Goal: Information Seeking & Learning: Find specific fact

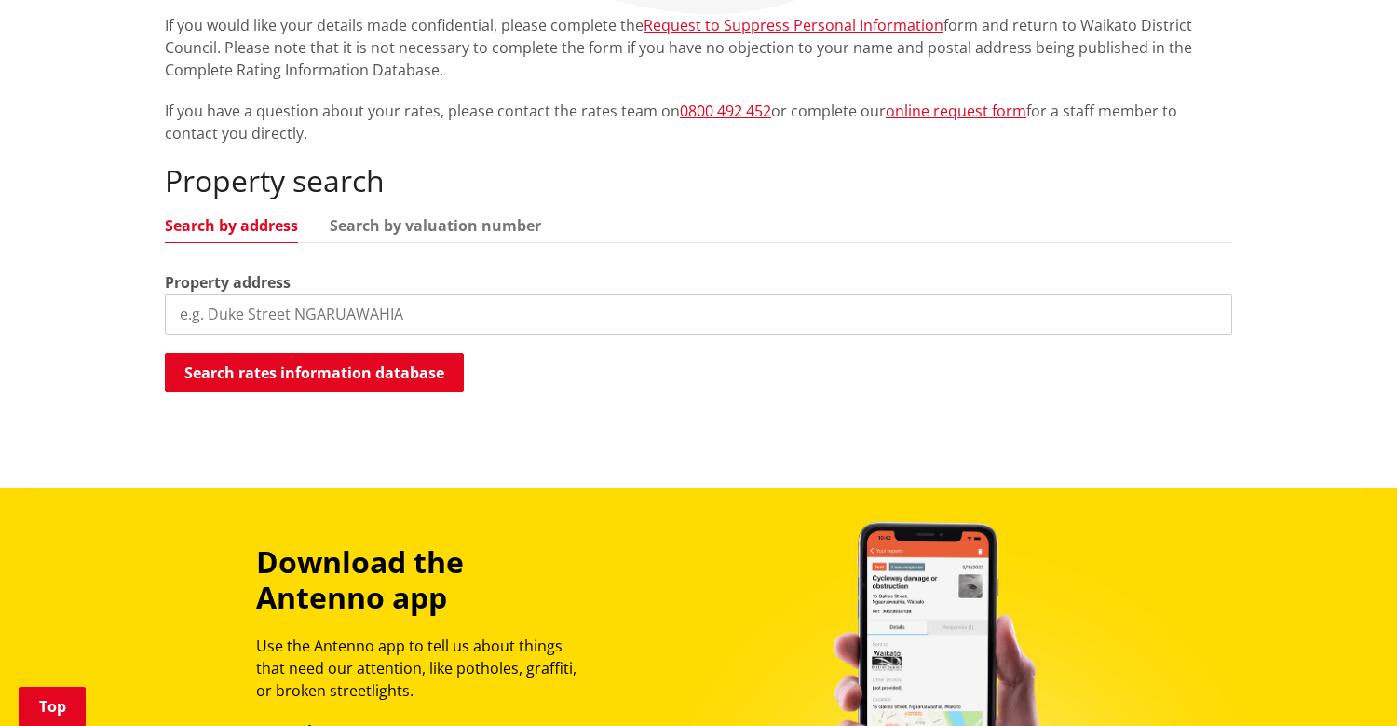
scroll to position [403, 0]
click at [854, 298] on input "search" at bounding box center [698, 313] width 1067 height 41
paste input "[GEOGRAPHIC_DATA]"
type input "[GEOGRAPHIC_DATA]"
paste input "[STREET_ADDRESS]"
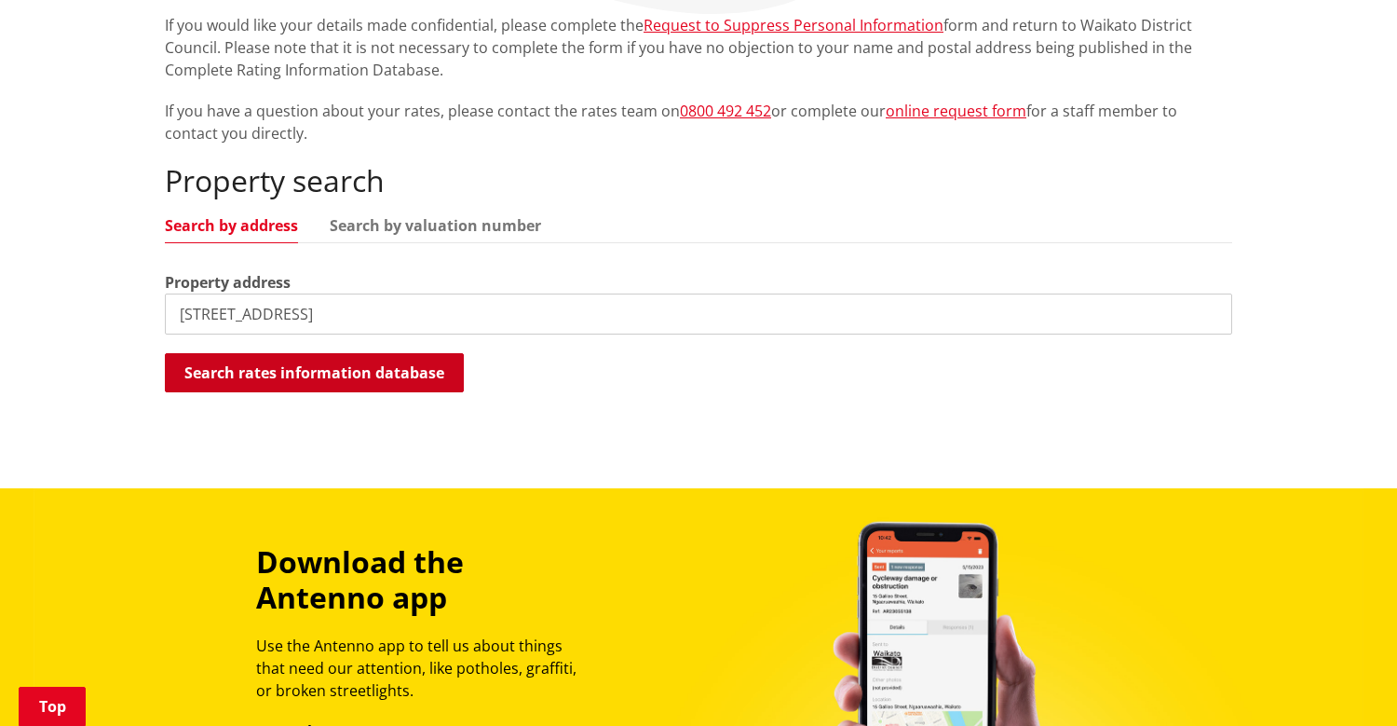
click at [441, 374] on button "Search rates information database" at bounding box center [314, 372] width 299 height 39
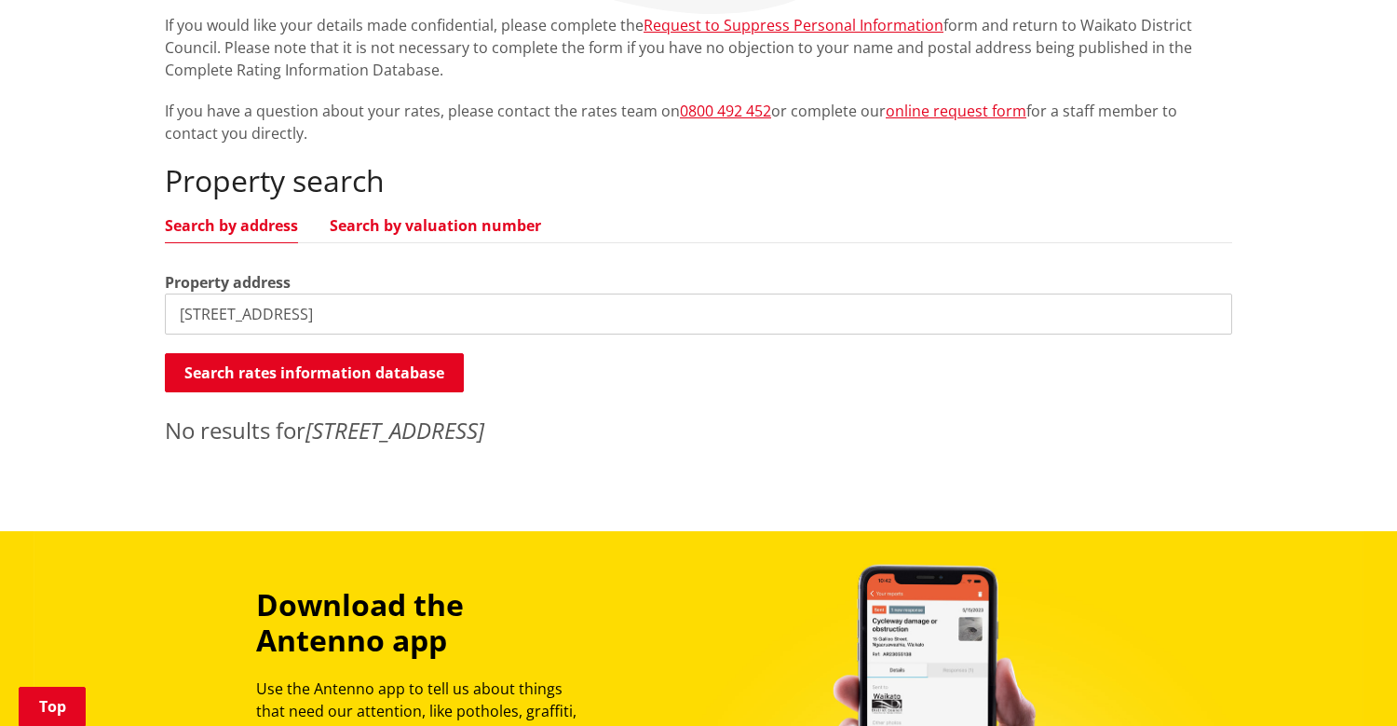
click at [401, 220] on link "Search by valuation number" at bounding box center [435, 225] width 211 height 15
click at [376, 296] on input "[STREET_ADDRESS]" at bounding box center [698, 313] width 1067 height 41
click at [267, 227] on link "Search by address" at bounding box center [231, 225] width 133 height 15
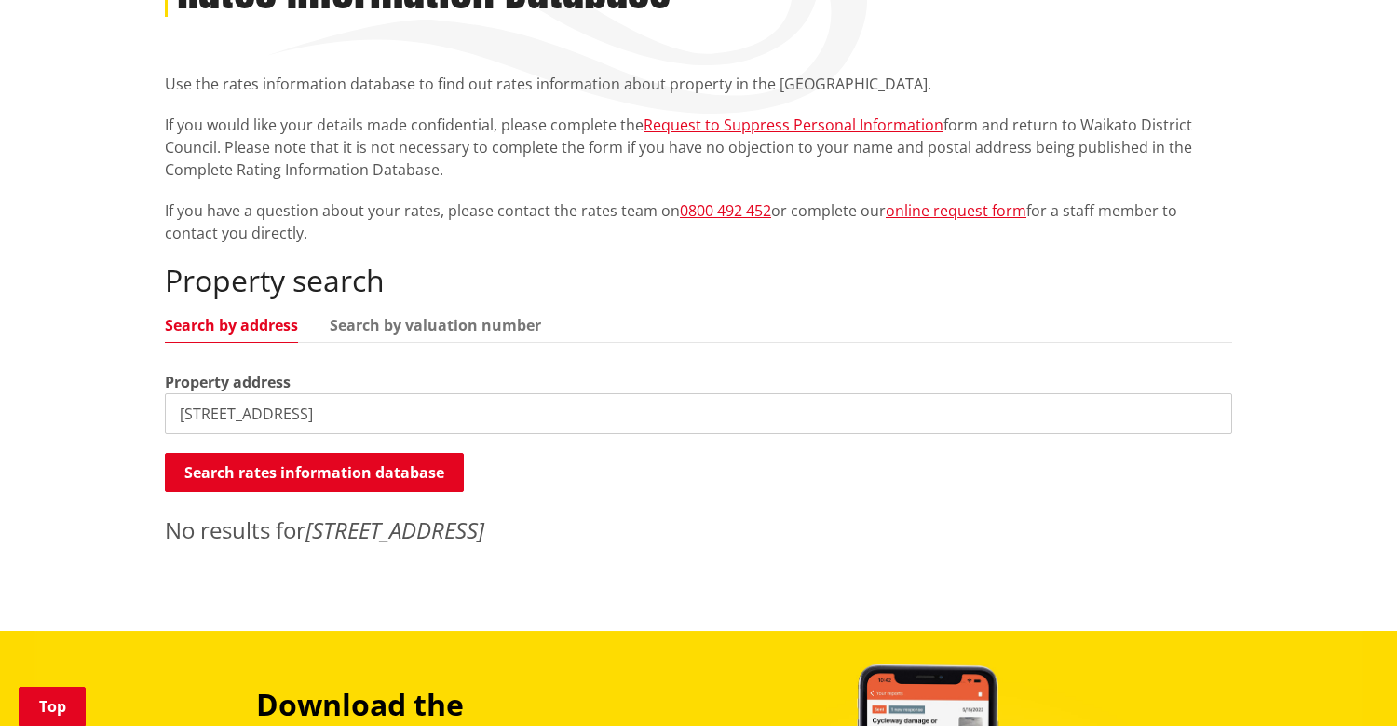
scroll to position [304, 0]
drag, startPoint x: 382, startPoint y: 417, endPoint x: 77, endPoint y: 427, distance: 304.7
click at [77, 427] on div "Home Services and facilities Rates Rates Information Database Rates Information…" at bounding box center [698, 257] width 1397 height 748
click at [394, 325] on link "Search by valuation number" at bounding box center [435, 325] width 211 height 15
drag, startPoint x: 373, startPoint y: 412, endPoint x: 153, endPoint y: 411, distance: 219.8
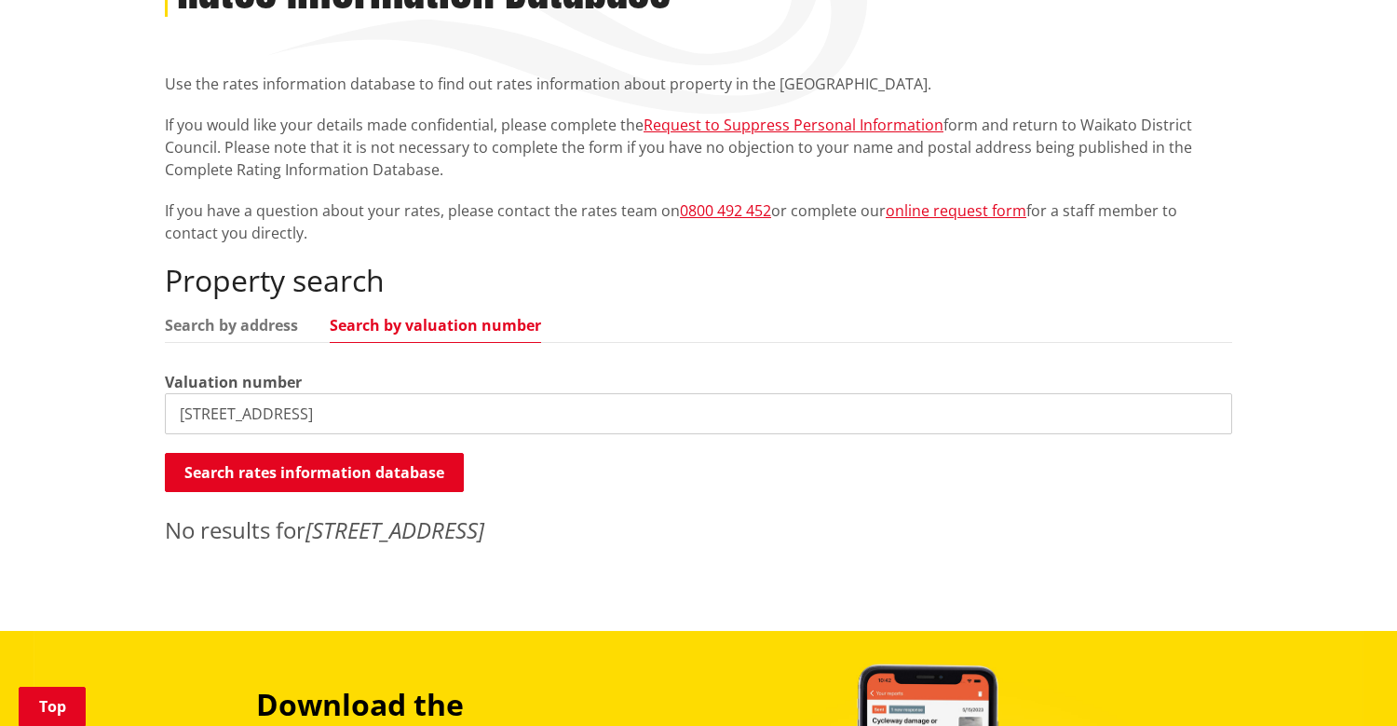
click at [153, 411] on div "Home Services and facilities Rates Rates Information Database Rates Information…" at bounding box center [698, 242] width 1095 height 627
paste input "4412/8403"
click at [242, 482] on button "Search rates information database" at bounding box center [314, 472] width 299 height 39
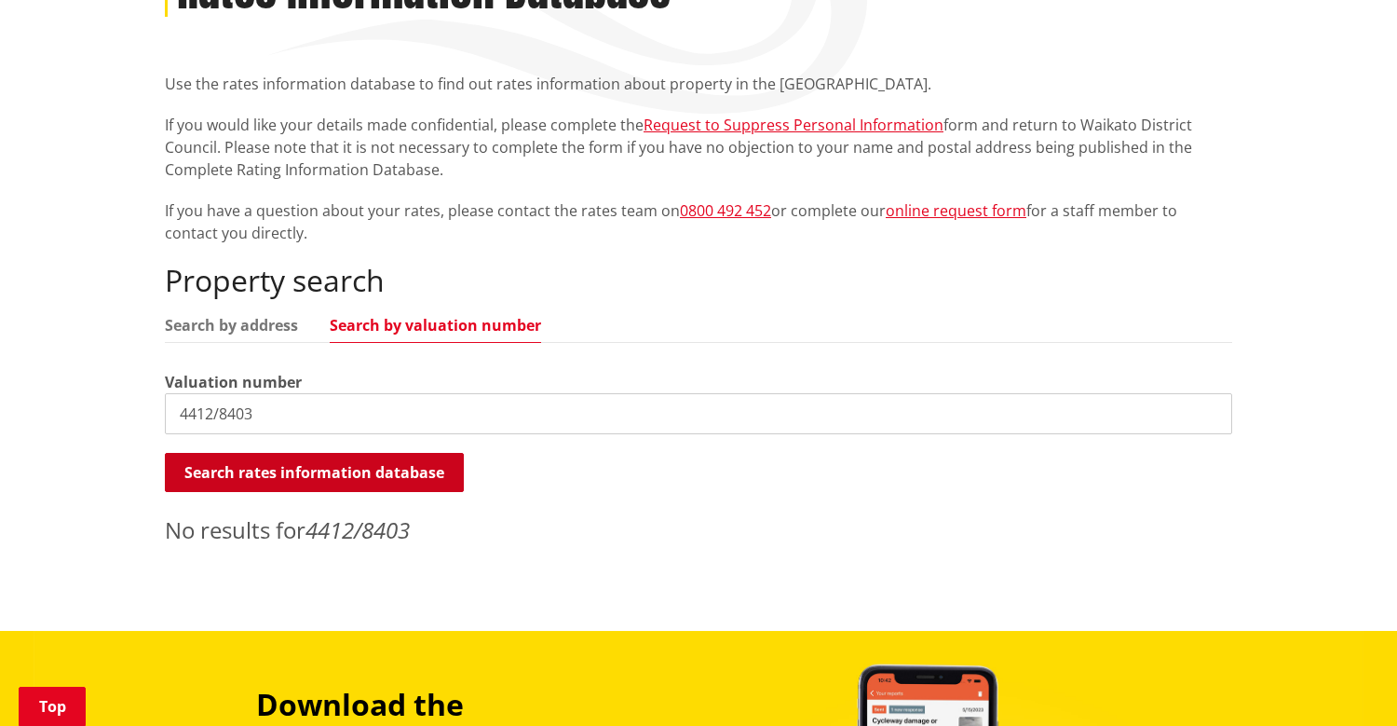
click at [242, 482] on button "Search rates information database" at bounding box center [314, 472] width 299 height 39
click at [218, 410] on input "4412/8403" at bounding box center [698, 413] width 1067 height 41
drag, startPoint x: 265, startPoint y: 413, endPoint x: 212, endPoint y: 414, distance: 53.1
click at [212, 414] on input "4412/8403" at bounding box center [698, 413] width 1067 height 41
click at [239, 481] on button "Search rates information database" at bounding box center [314, 472] width 299 height 39
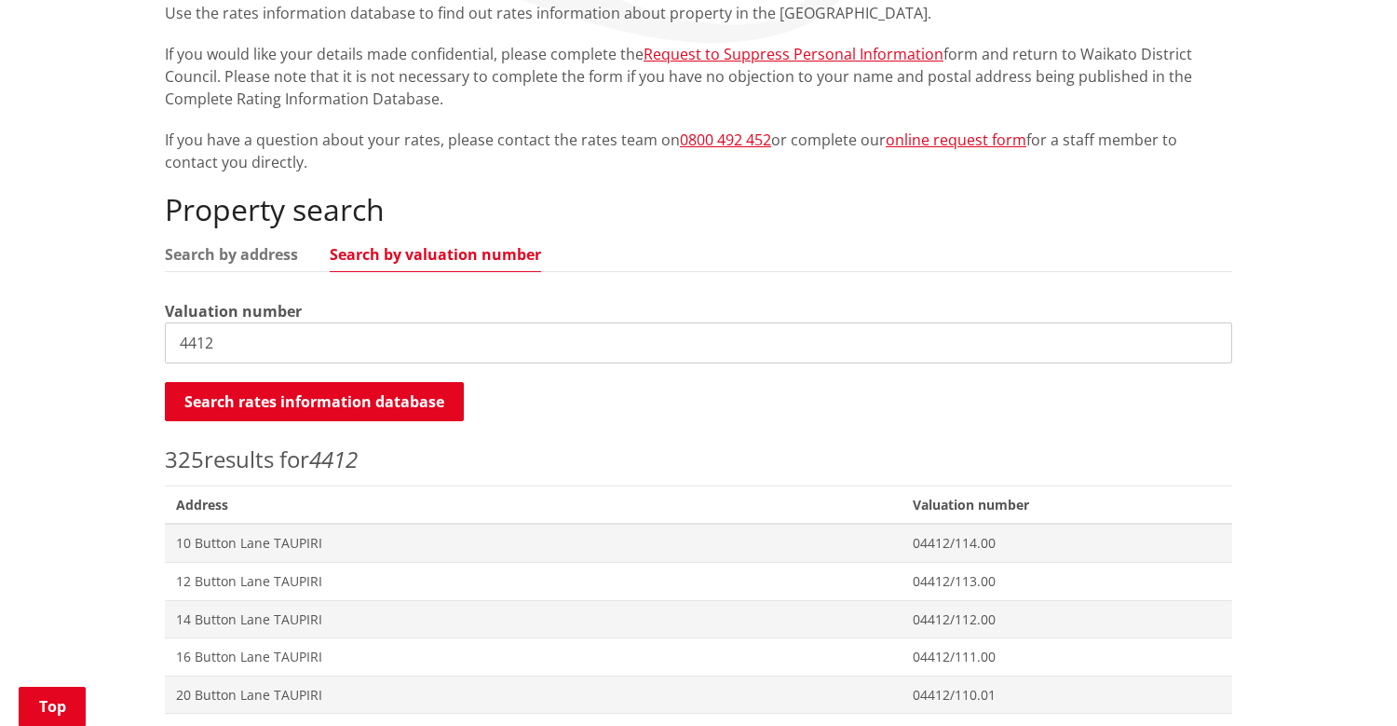
scroll to position [403, 0]
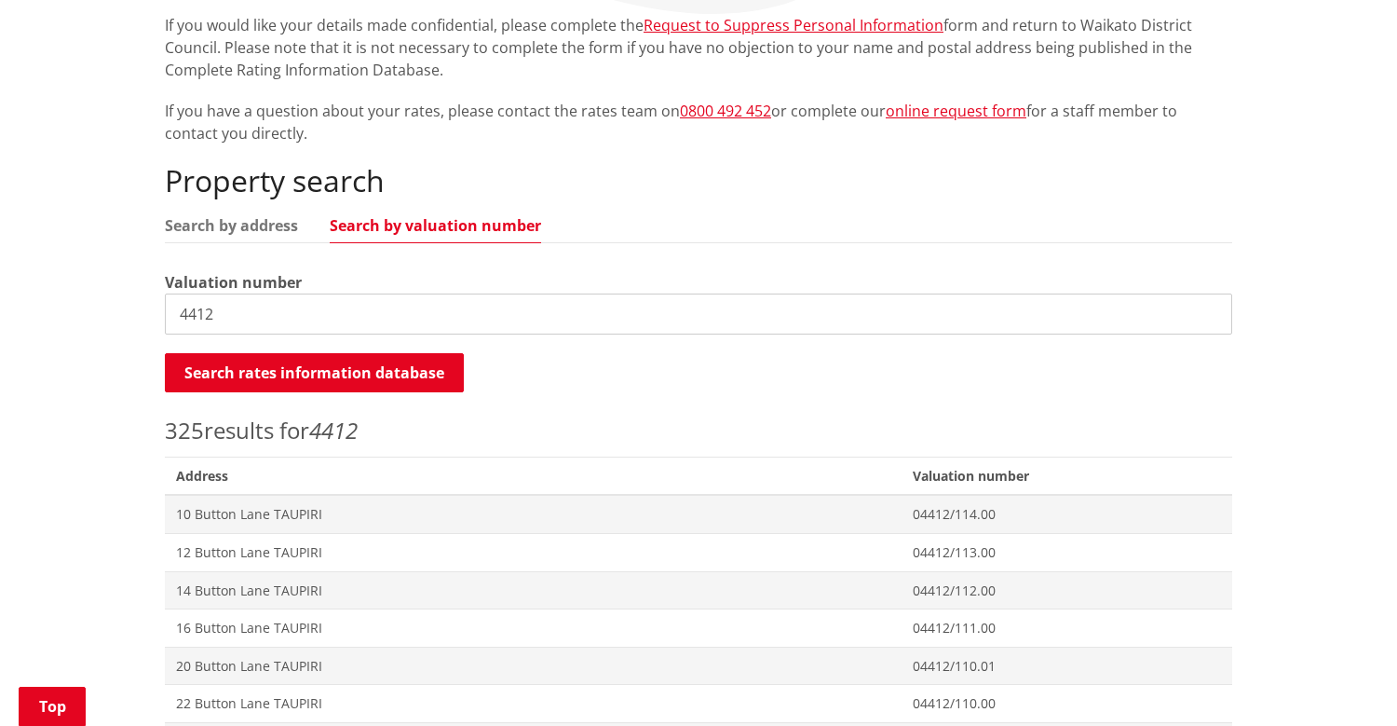
drag, startPoint x: 235, startPoint y: 310, endPoint x: 139, endPoint y: 310, distance: 95.9
paste input "/8403"
drag, startPoint x: 220, startPoint y: 314, endPoint x: 117, endPoint y: 314, distance: 102.5
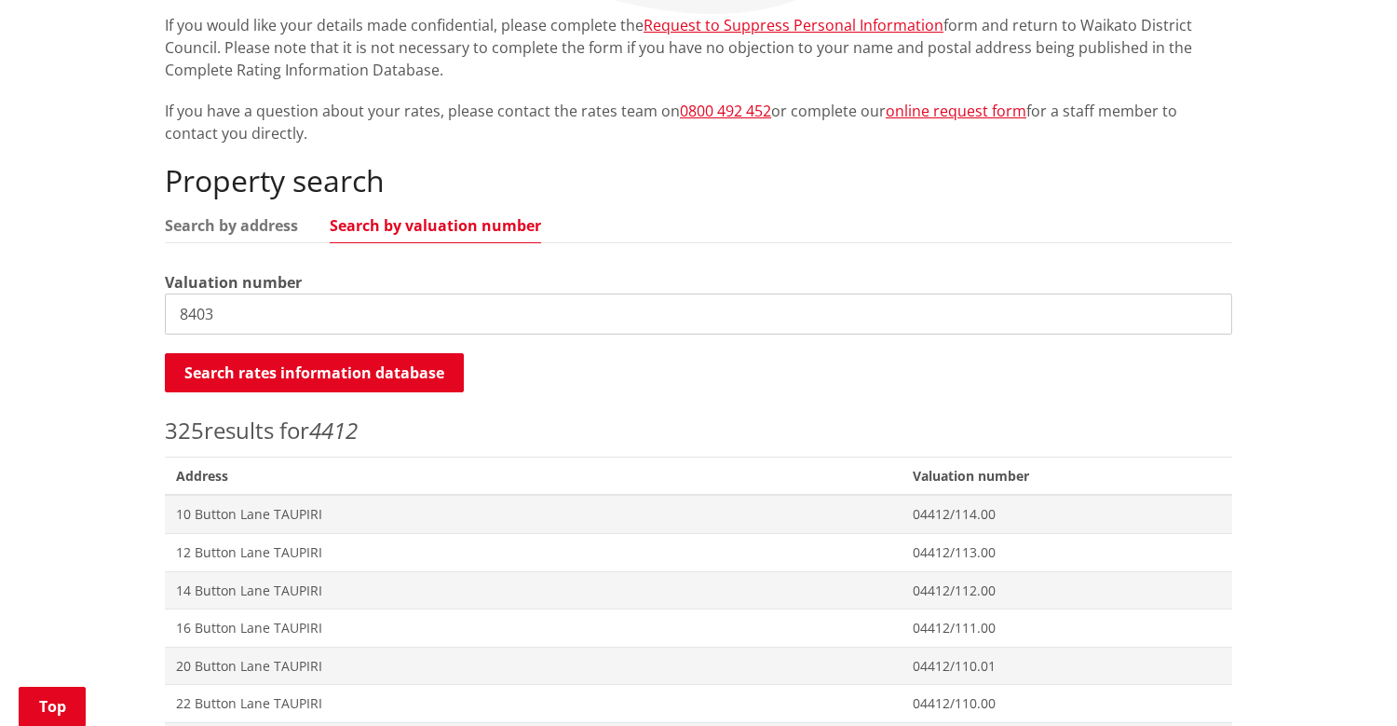
type input "8403"
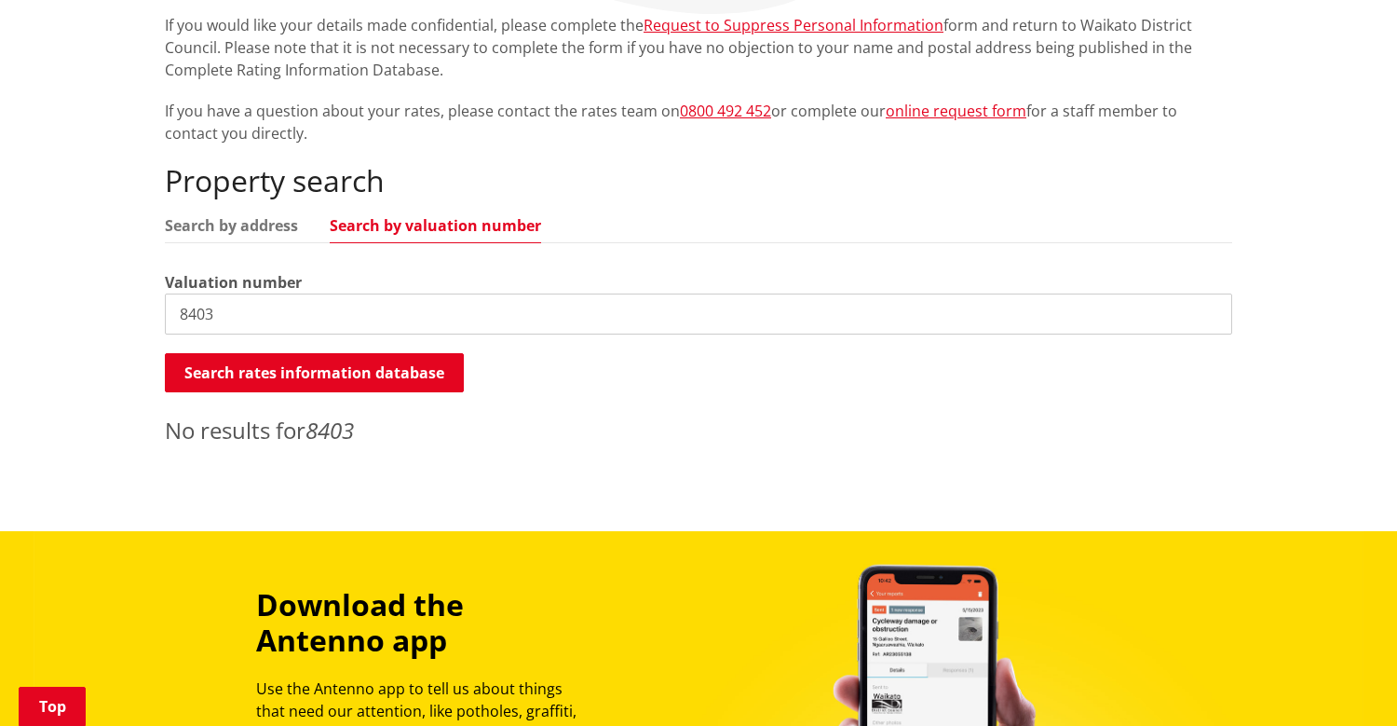
drag, startPoint x: 225, startPoint y: 309, endPoint x: 151, endPoint y: 308, distance: 74.5
click at [151, 309] on div "Home Services and facilities Rates Rates Information Database Rates Information…" at bounding box center [698, 143] width 1095 height 627
paste input "4412/8403"
click at [185, 374] on button "Search rates information database" at bounding box center [314, 372] width 299 height 39
click at [216, 310] on input "4412/8403" at bounding box center [698, 313] width 1067 height 41
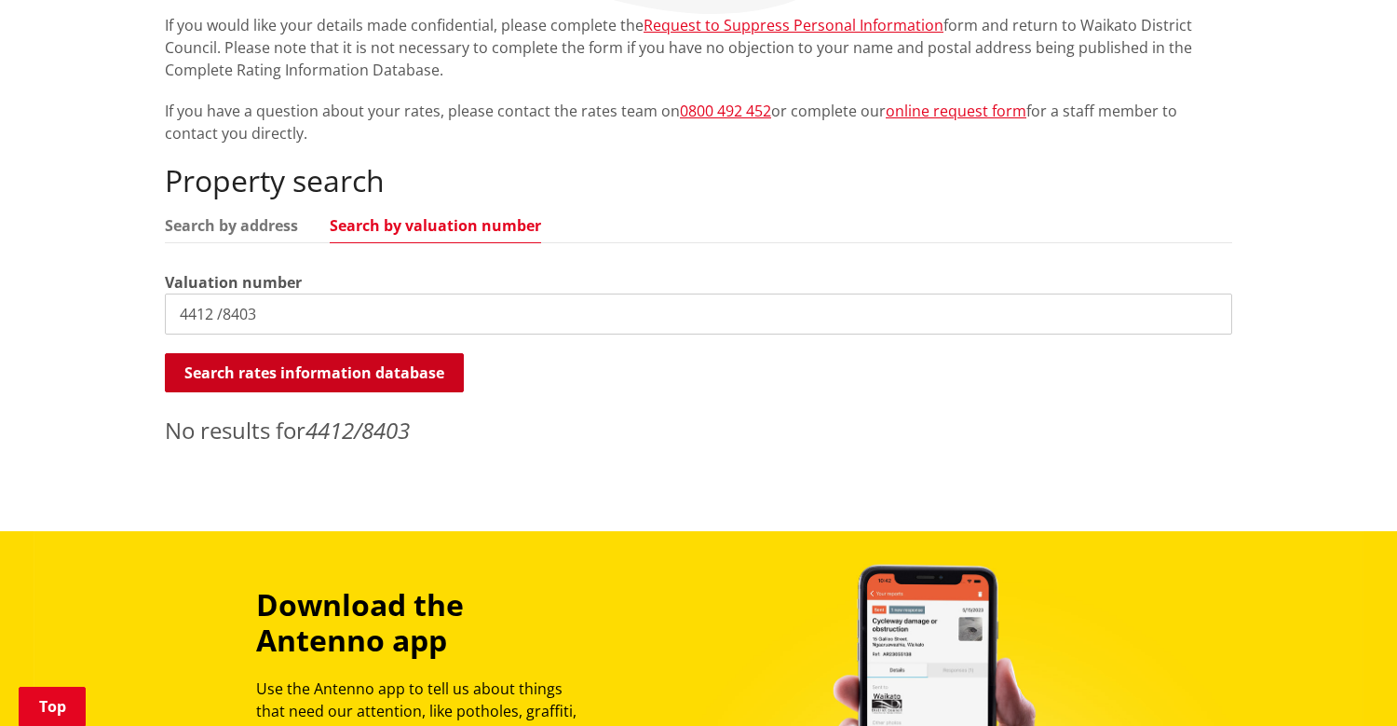
click at [225, 369] on button "Search rates information database" at bounding box center [314, 372] width 299 height 39
click at [224, 316] on input "4412 /8403" at bounding box center [698, 313] width 1067 height 41
click at [227, 369] on button "Search rates information database" at bounding box center [314, 372] width 299 height 39
click at [227, 315] on input "4412 / 8403" at bounding box center [698, 313] width 1067 height 41
click at [255, 318] on input "4412/8403" at bounding box center [698, 313] width 1067 height 41
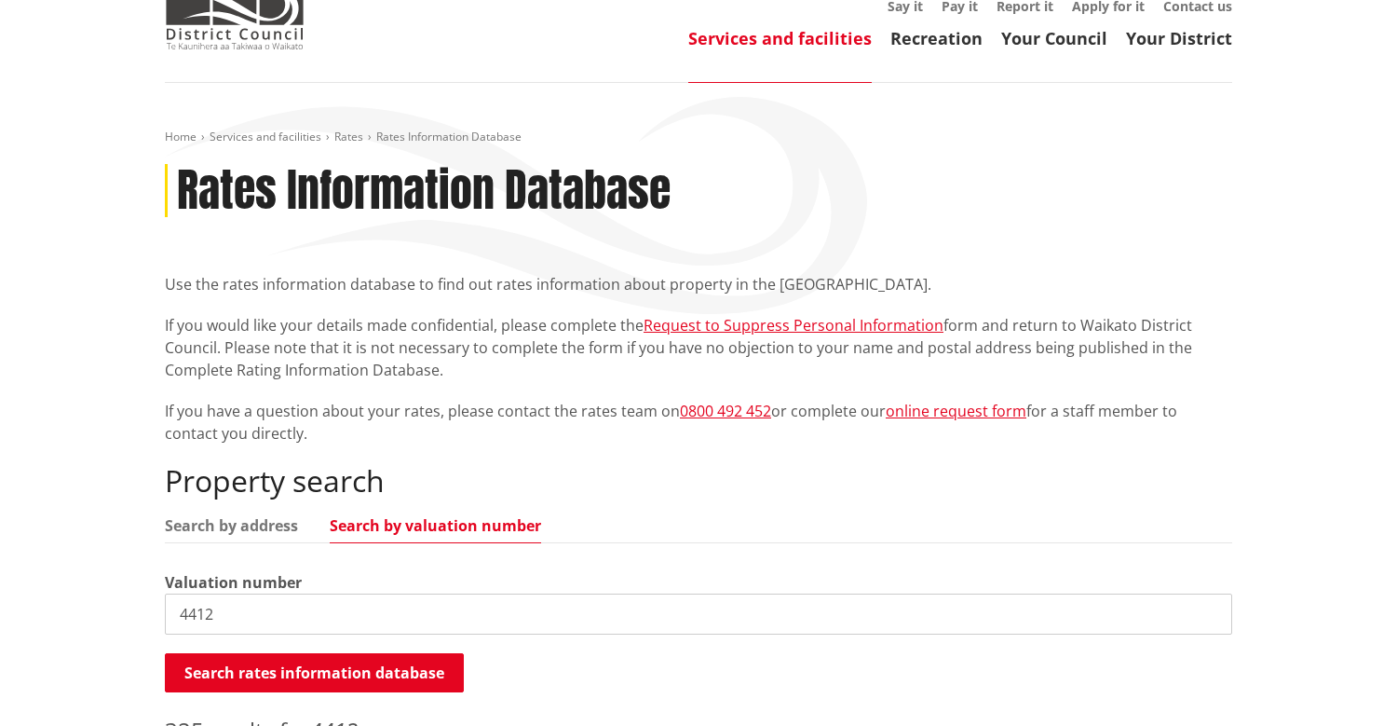
scroll to position [108, 0]
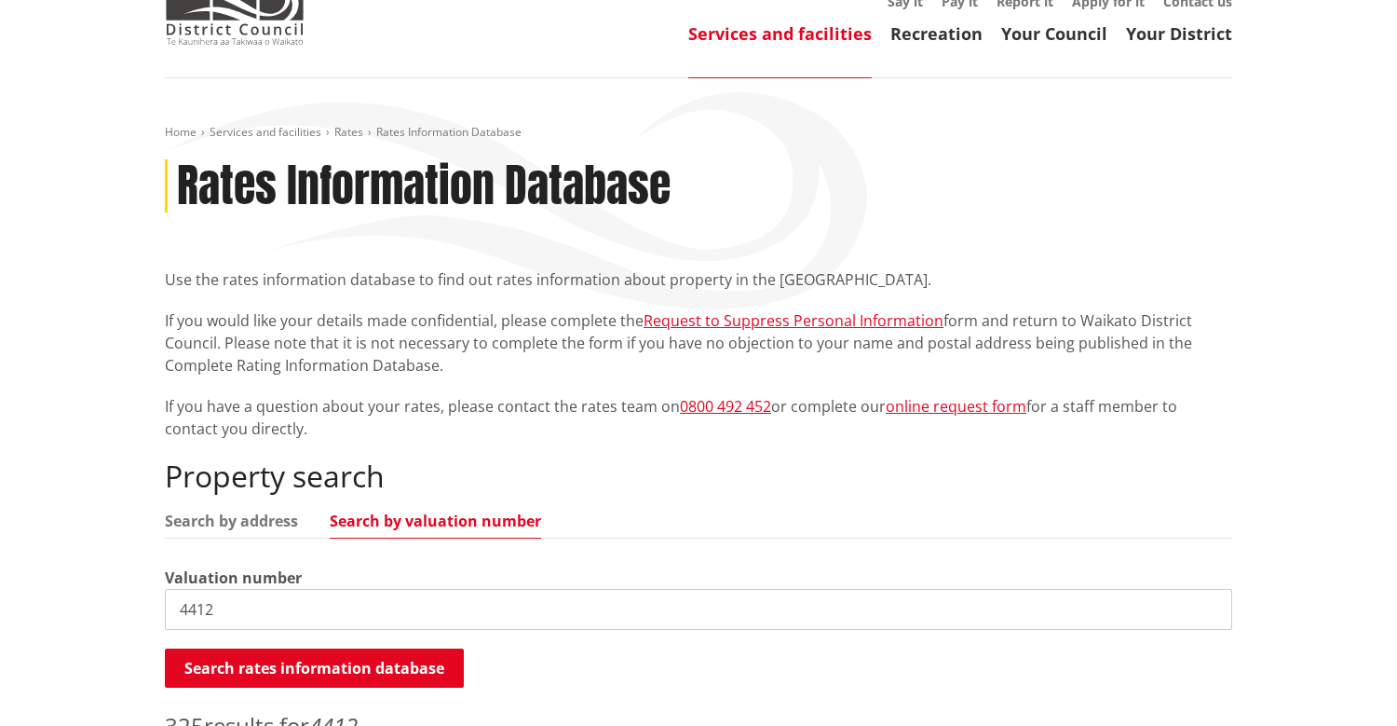
drag, startPoint x: 267, startPoint y: 615, endPoint x: 83, endPoint y: 611, distance: 184.5
paste input "/8700"
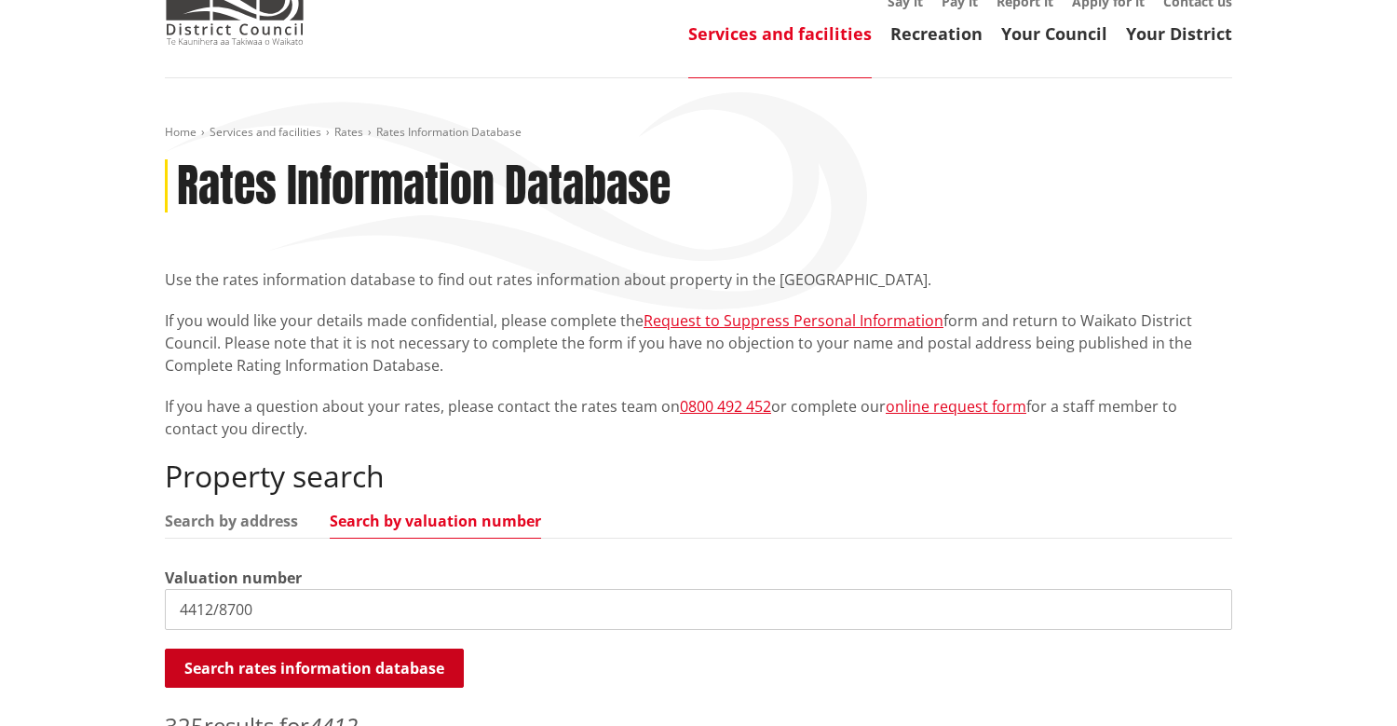
click at [207, 672] on button "Search rates information database" at bounding box center [314, 667] width 299 height 39
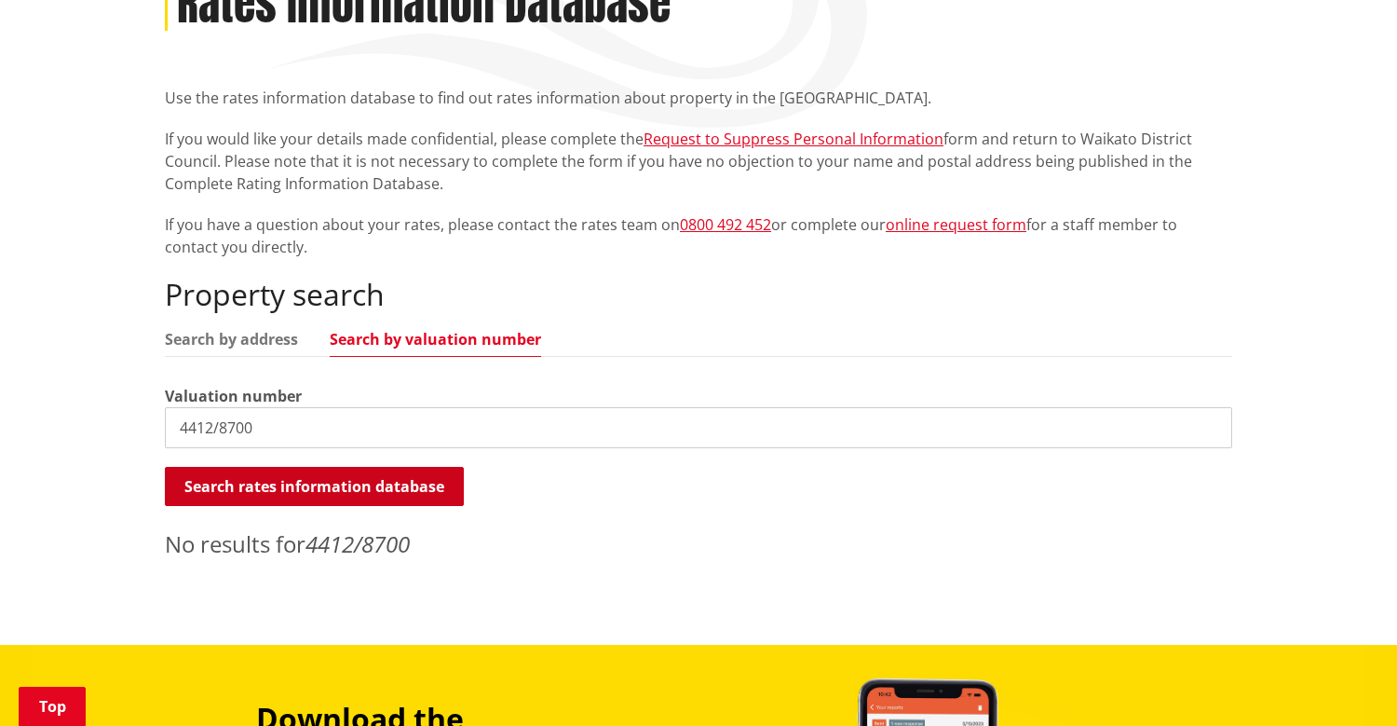
scroll to position [323, 0]
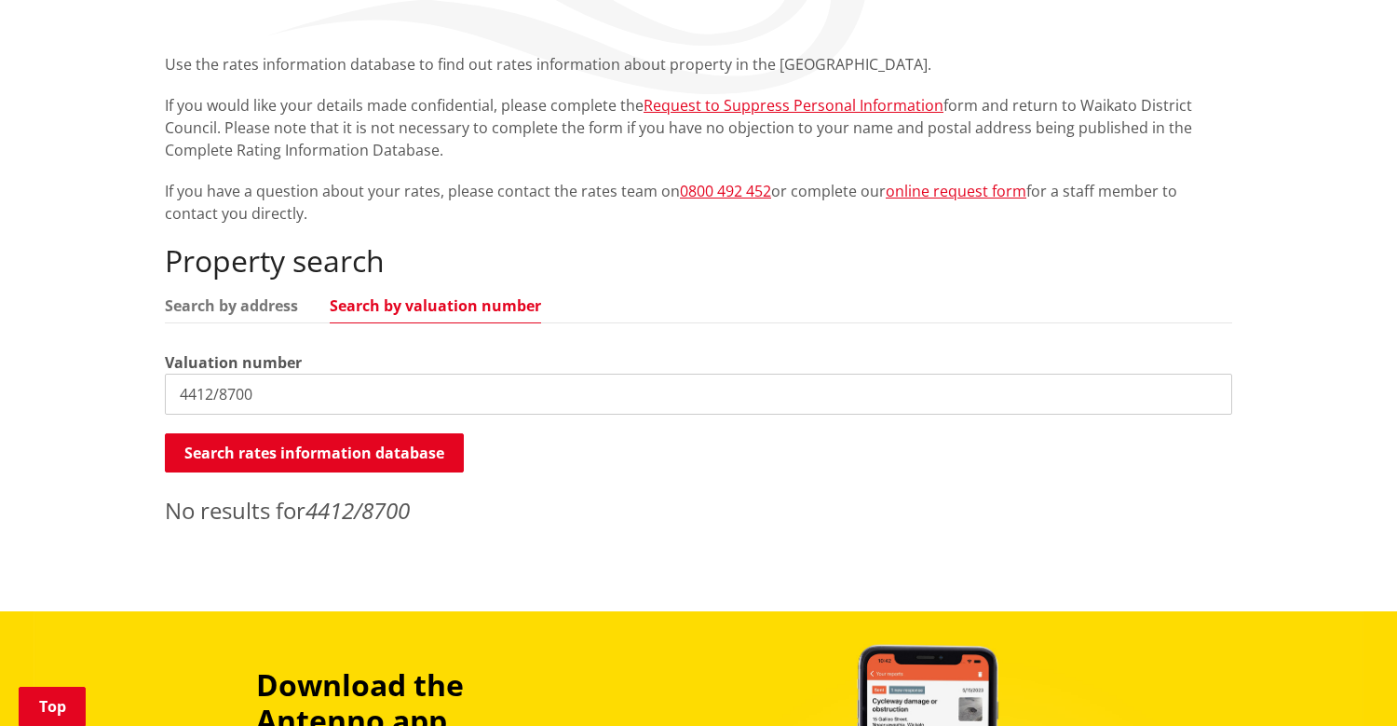
drag, startPoint x: 266, startPoint y: 390, endPoint x: 216, endPoint y: 387, distance: 50.4
click at [216, 387] on input "4412/8700" at bounding box center [698, 394] width 1067 height 41
click at [237, 445] on button "Search rates information database" at bounding box center [314, 452] width 299 height 39
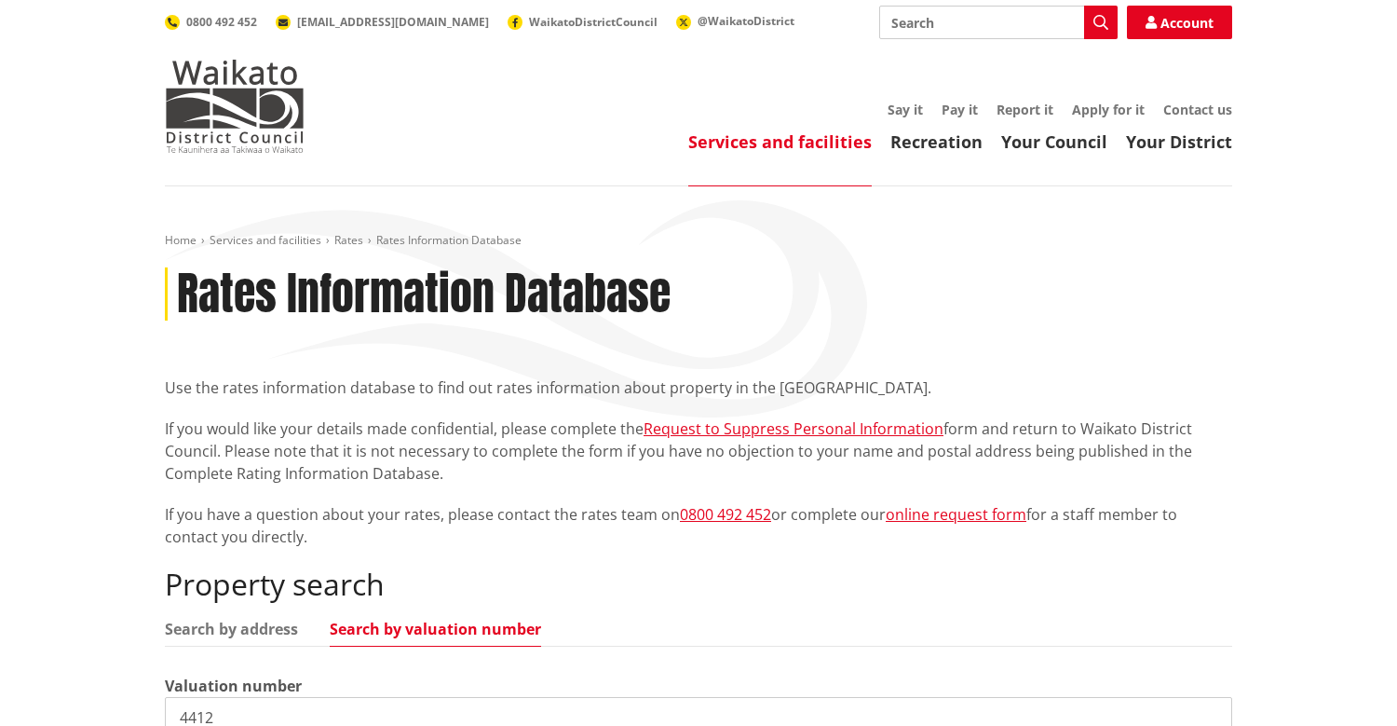
scroll to position [258, 0]
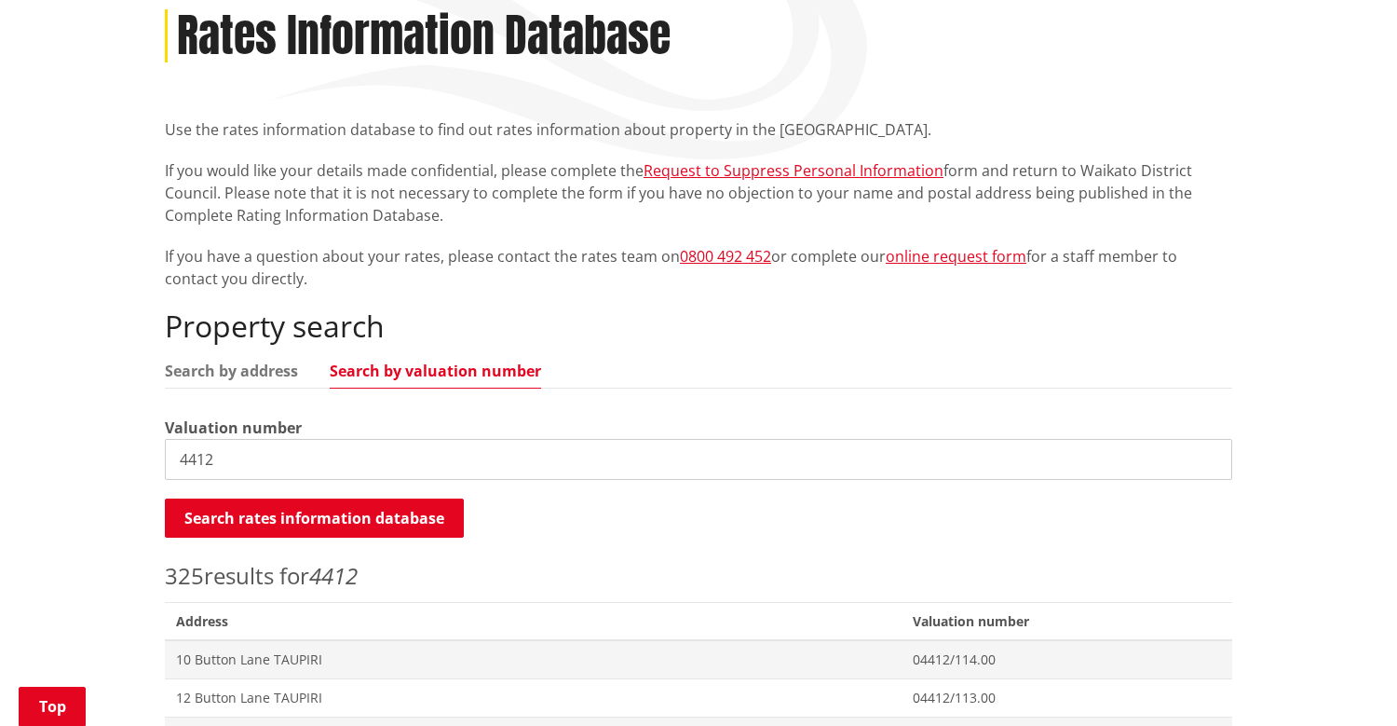
click at [390, 451] on input "4412" at bounding box center [698, 459] width 1067 height 41
paste input "/10624"
click at [353, 516] on button "Search rates information database" at bounding box center [314, 517] width 299 height 39
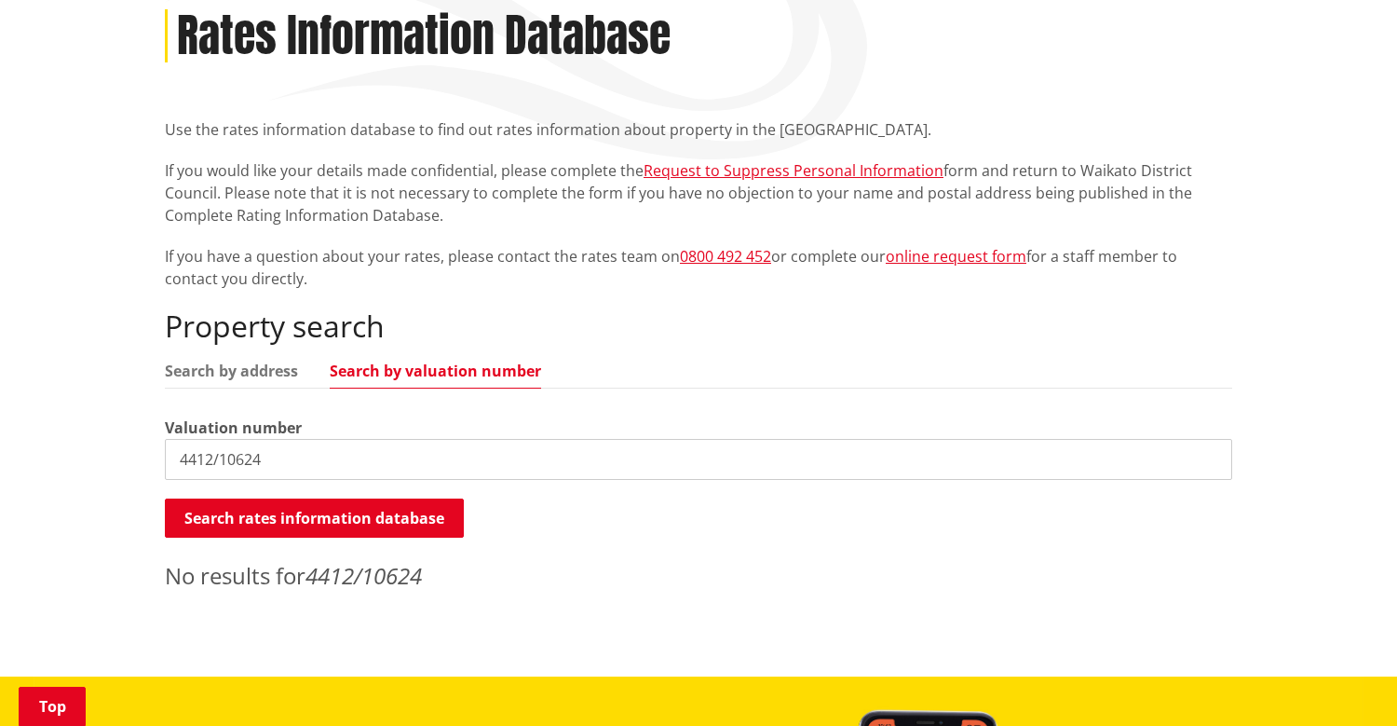
click at [242, 459] on input "4412/10624" at bounding box center [698, 459] width 1067 height 41
type input "4412/106.24"
click at [257, 505] on button "Search rates information database" at bounding box center [314, 517] width 299 height 39
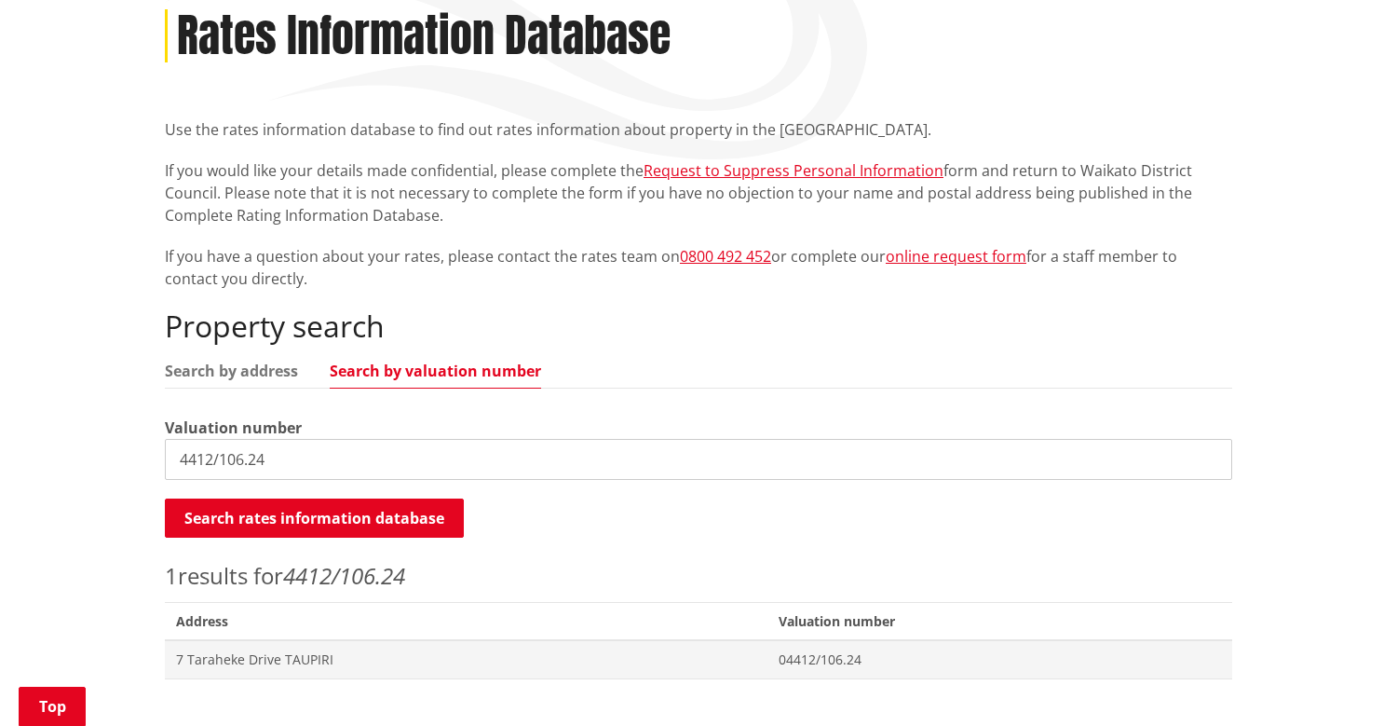
scroll to position [427, 0]
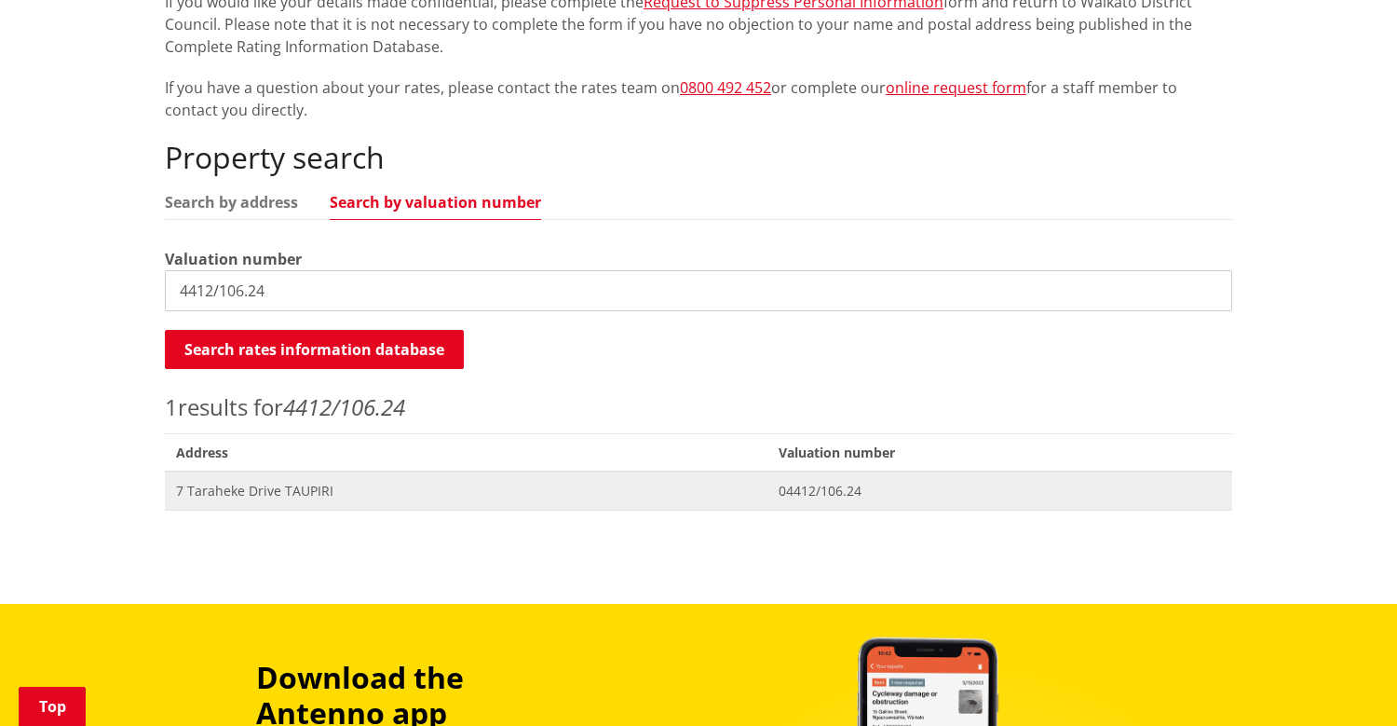
click at [264, 496] on span "7 Taraheke Drive TAUPIRI" at bounding box center [466, 491] width 580 height 19
